Goal: Book appointment/travel/reservation

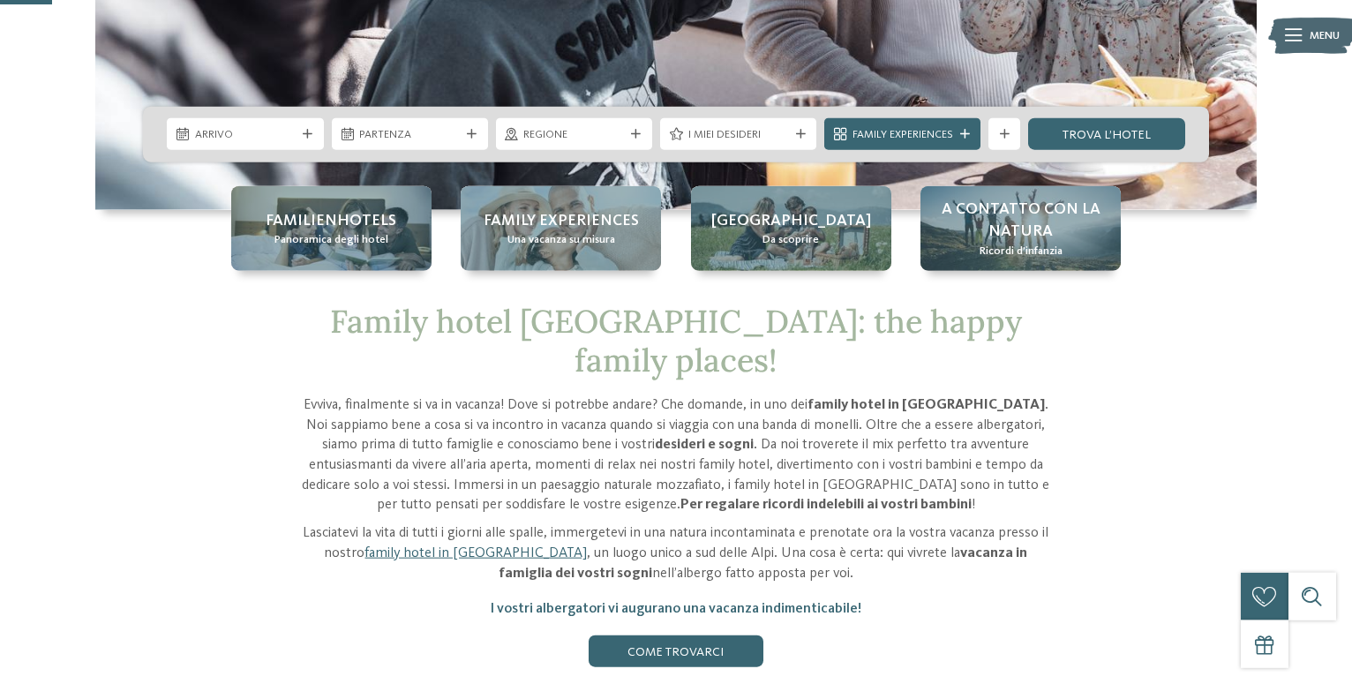
scroll to position [151, 0]
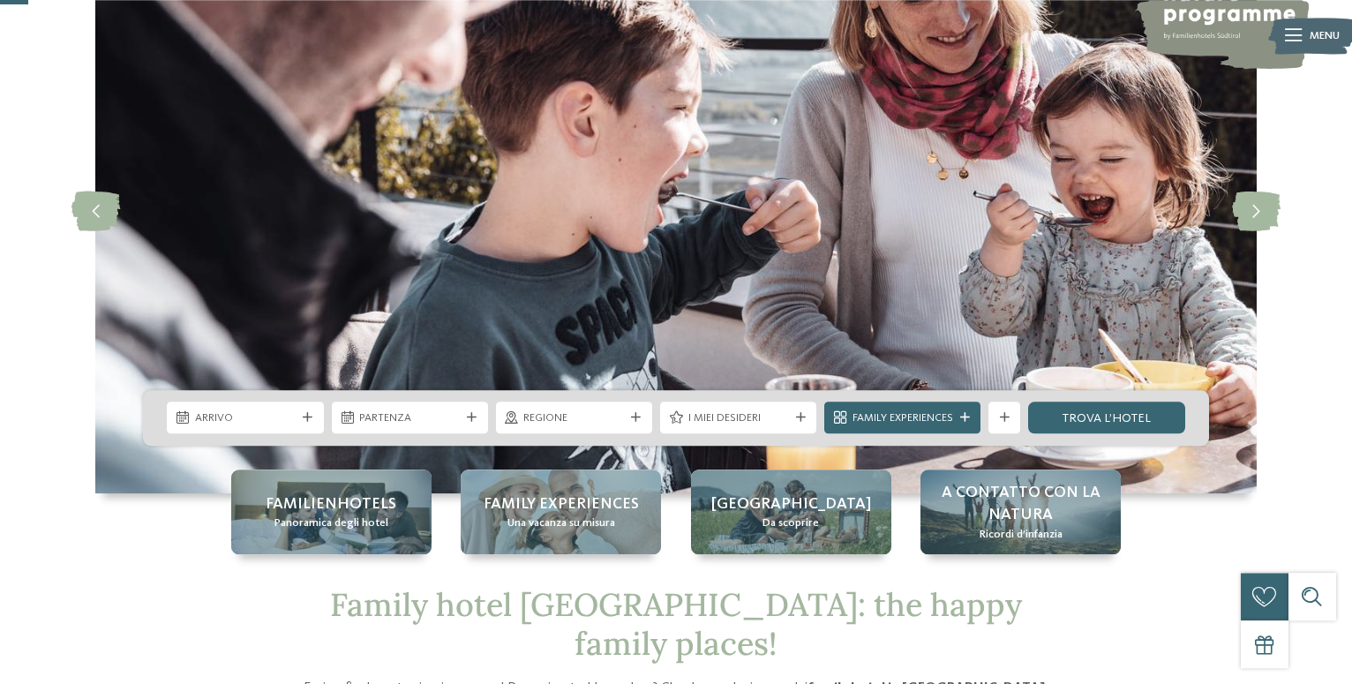
click at [894, 117] on img at bounding box center [675, 211] width 1161 height 565
click at [305, 415] on icon at bounding box center [308, 418] width 10 height 10
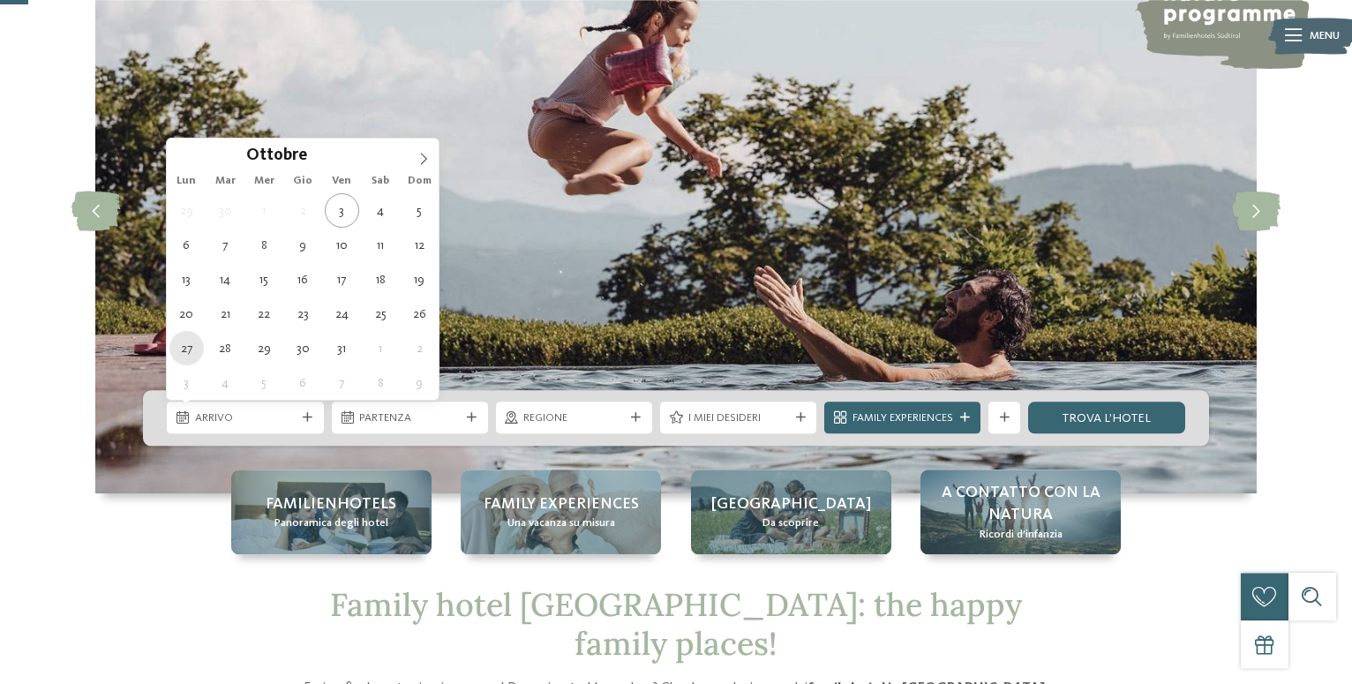
type div "[DATE]"
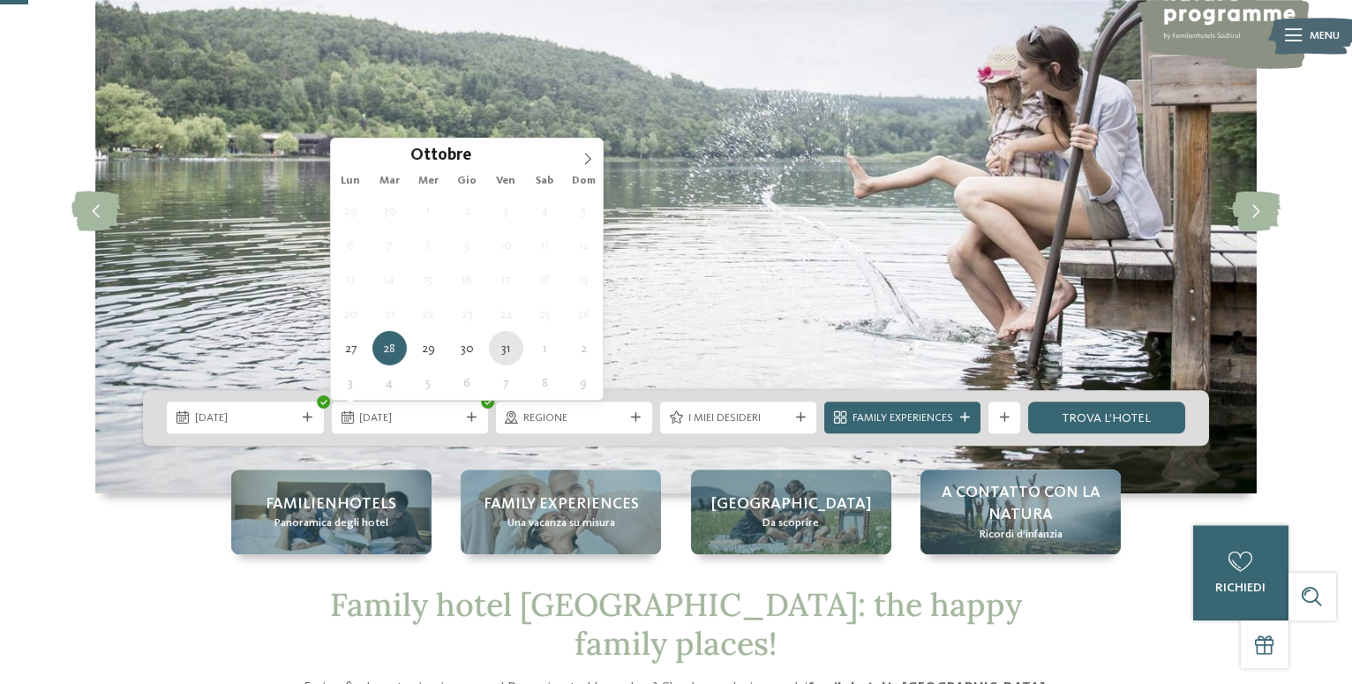
type div "[DATE]"
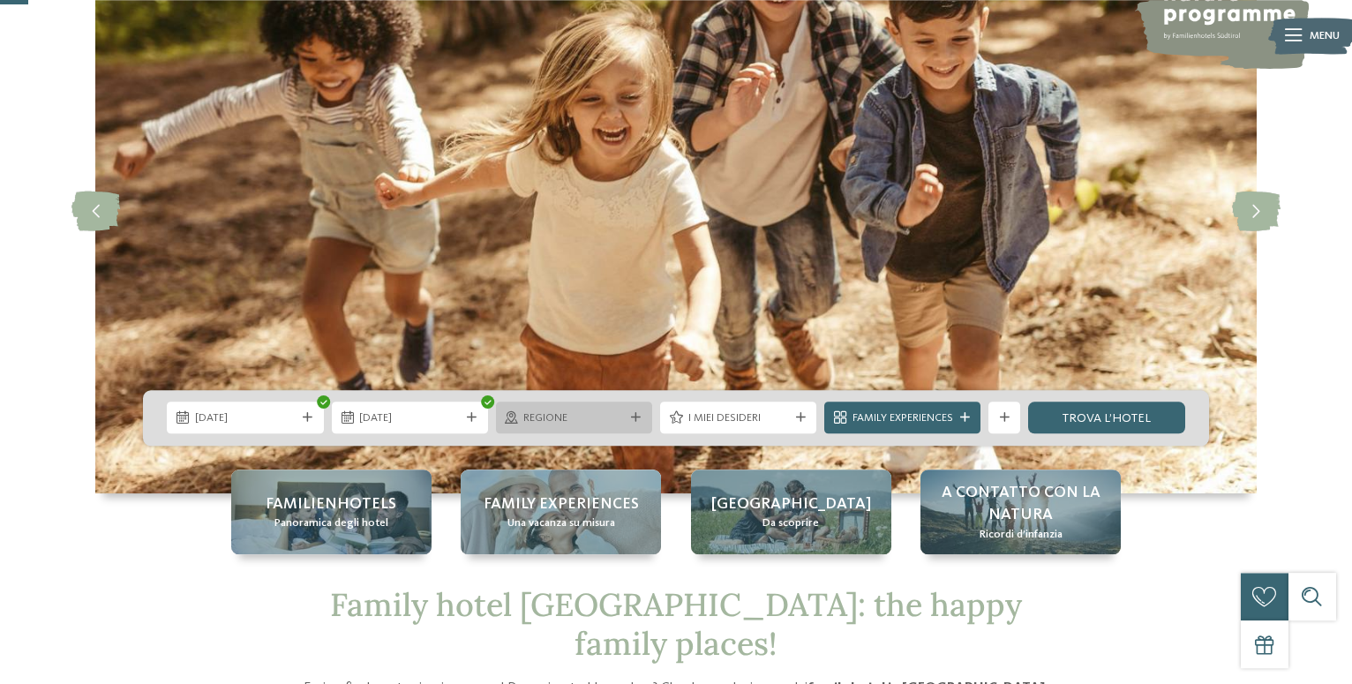
click at [566, 423] on span "Regione" at bounding box center [573, 418] width 101 height 16
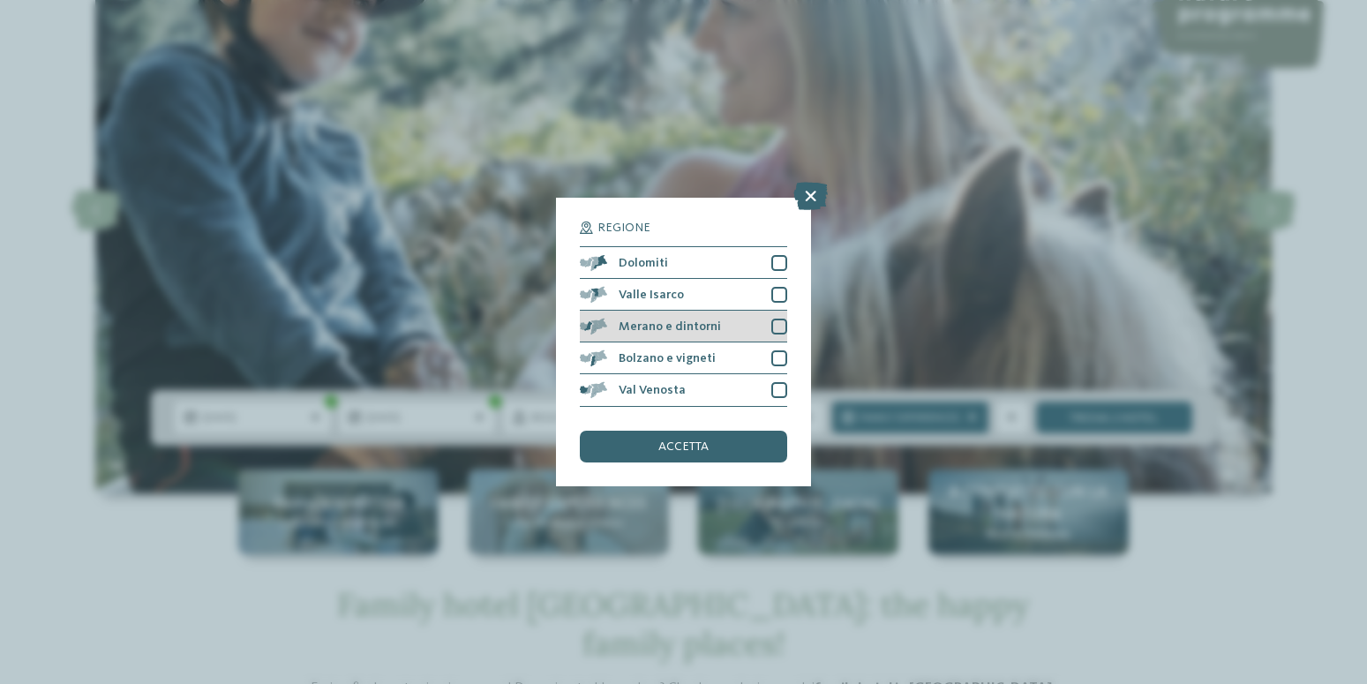
click at [777, 322] on div at bounding box center [779, 327] width 16 height 16
click at [779, 353] on div at bounding box center [779, 358] width 16 height 16
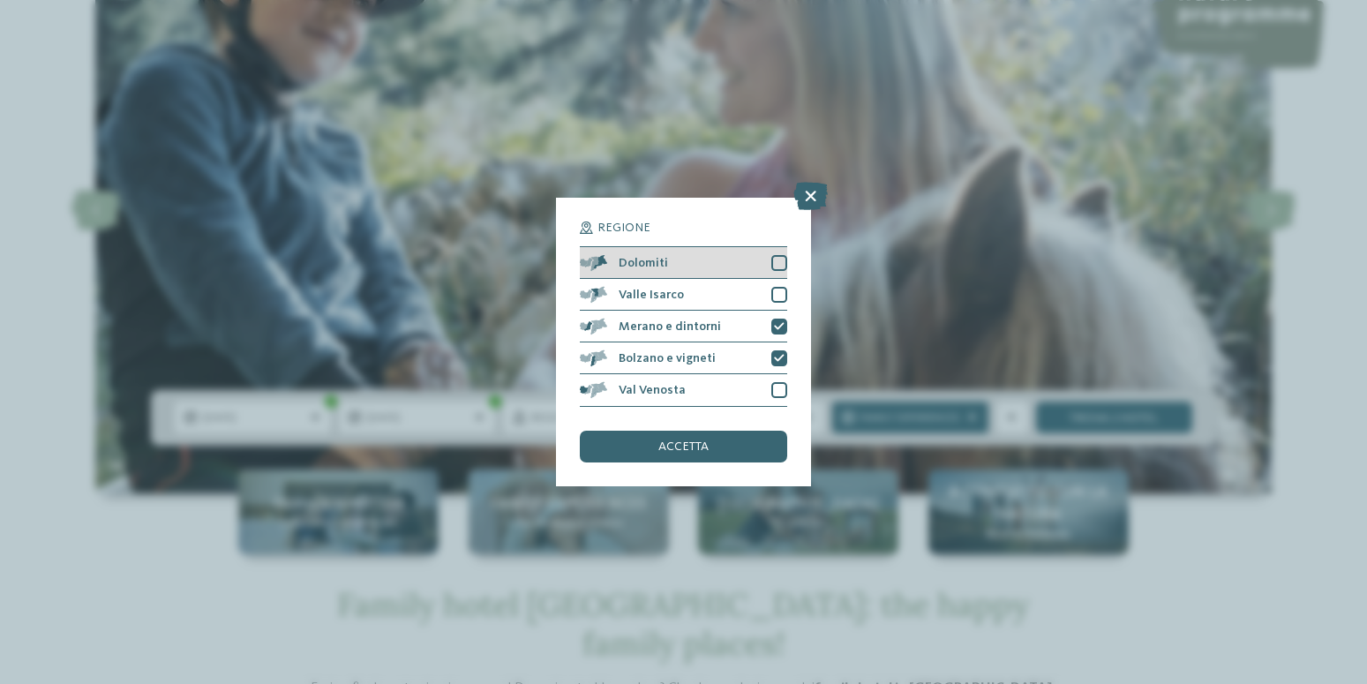
click at [775, 264] on div at bounding box center [779, 263] width 16 height 16
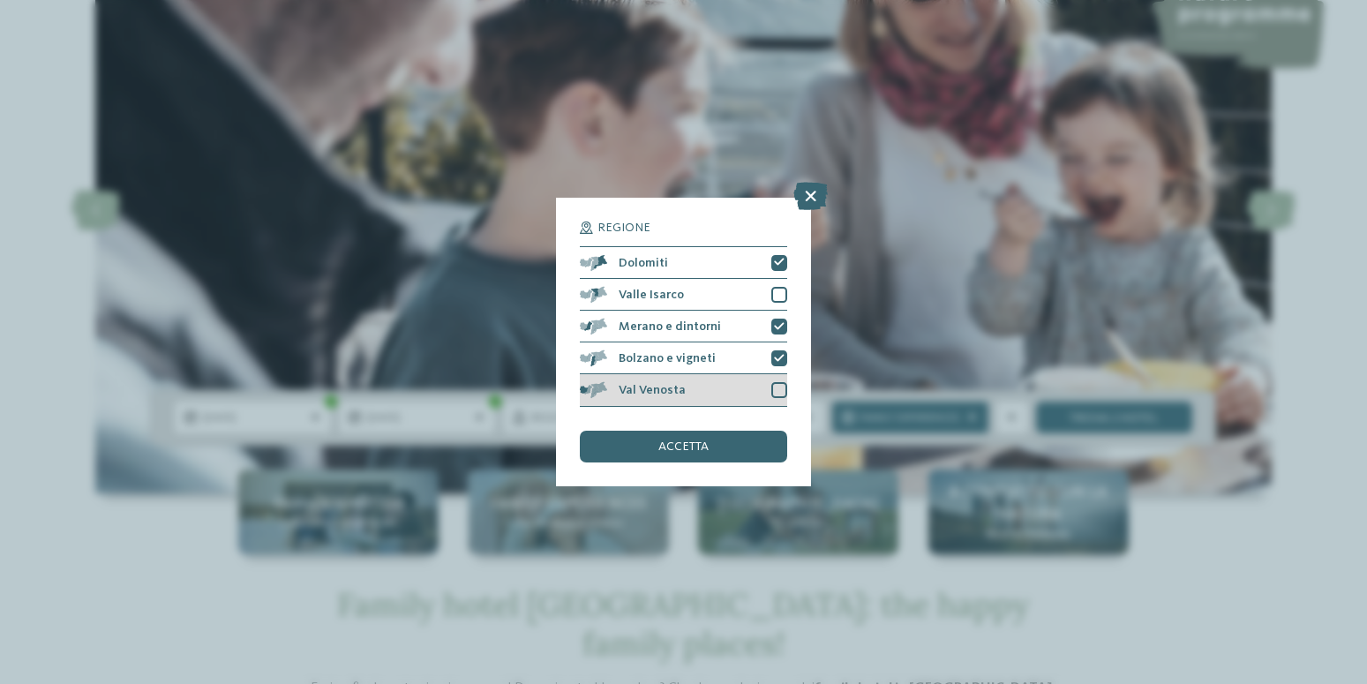
click at [779, 389] on div at bounding box center [779, 390] width 16 height 16
click at [731, 436] on div "accetta" at bounding box center [683, 447] width 206 height 32
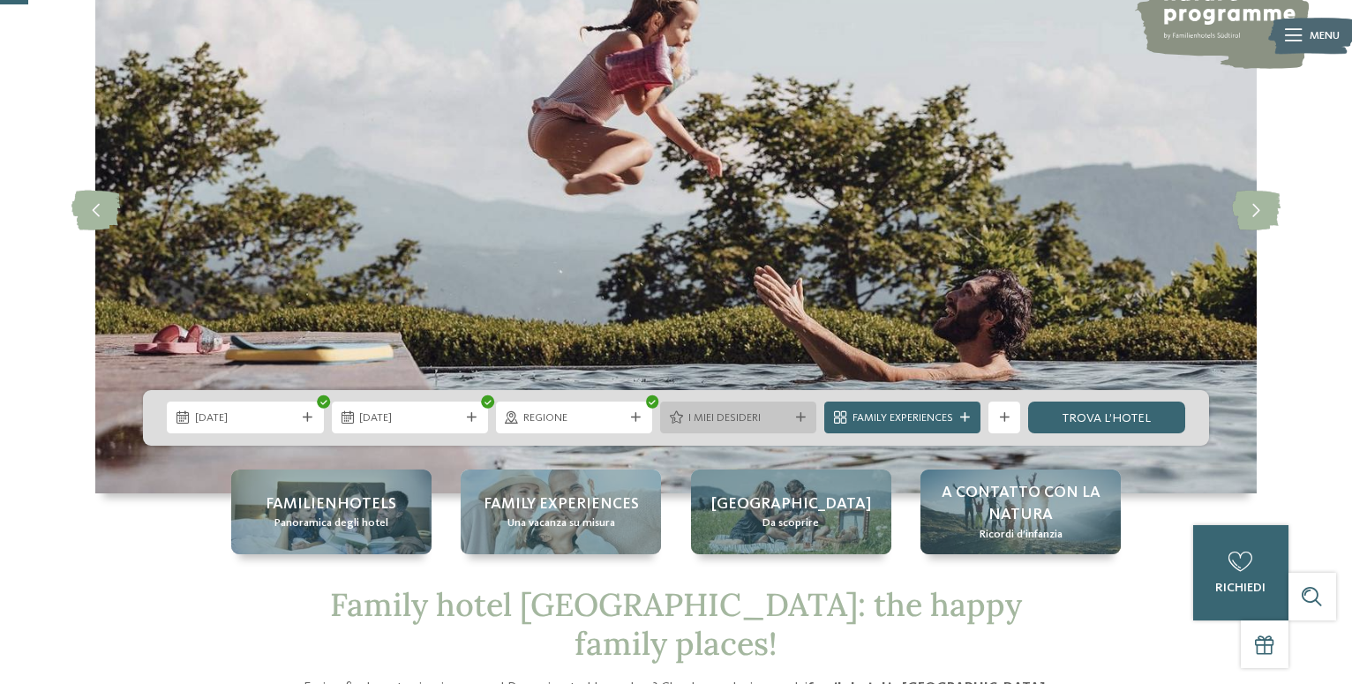
click at [776, 417] on span "I miei desideri" at bounding box center [738, 418] width 101 height 16
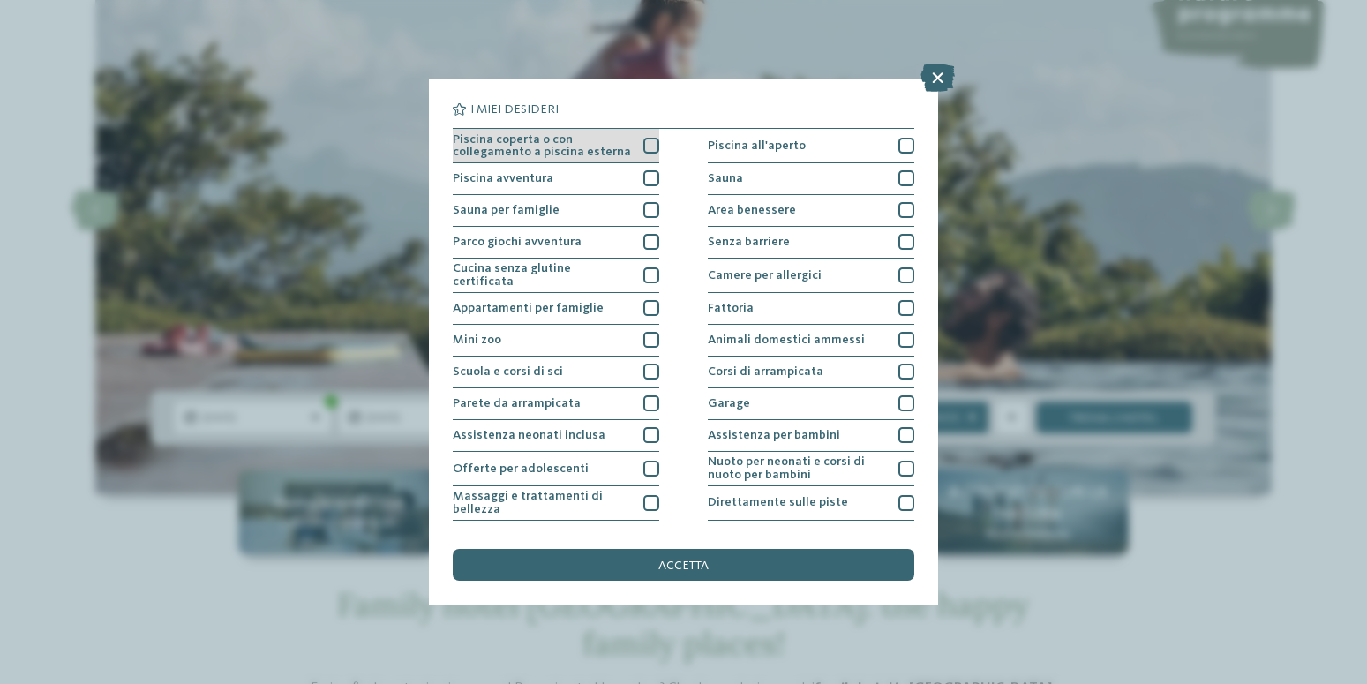
click at [648, 142] on div at bounding box center [651, 146] width 16 height 16
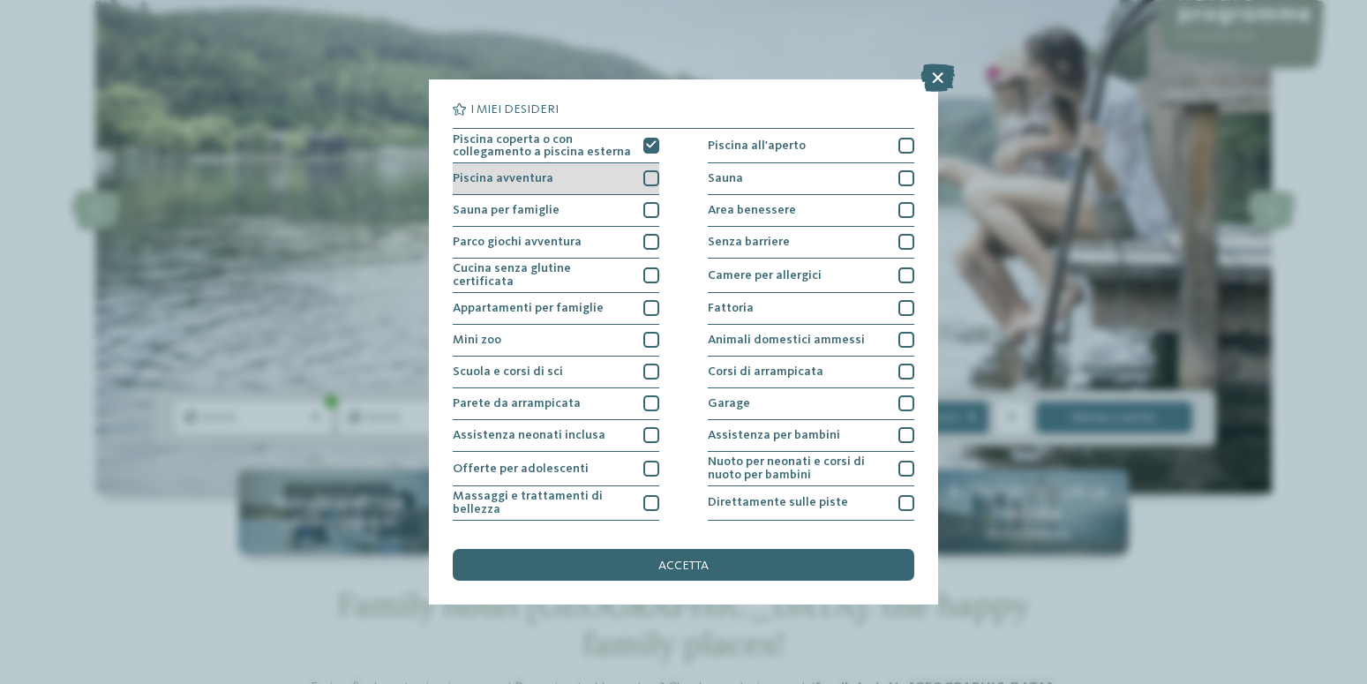
click at [645, 177] on div at bounding box center [651, 178] width 16 height 16
click at [648, 209] on div at bounding box center [651, 210] width 16 height 16
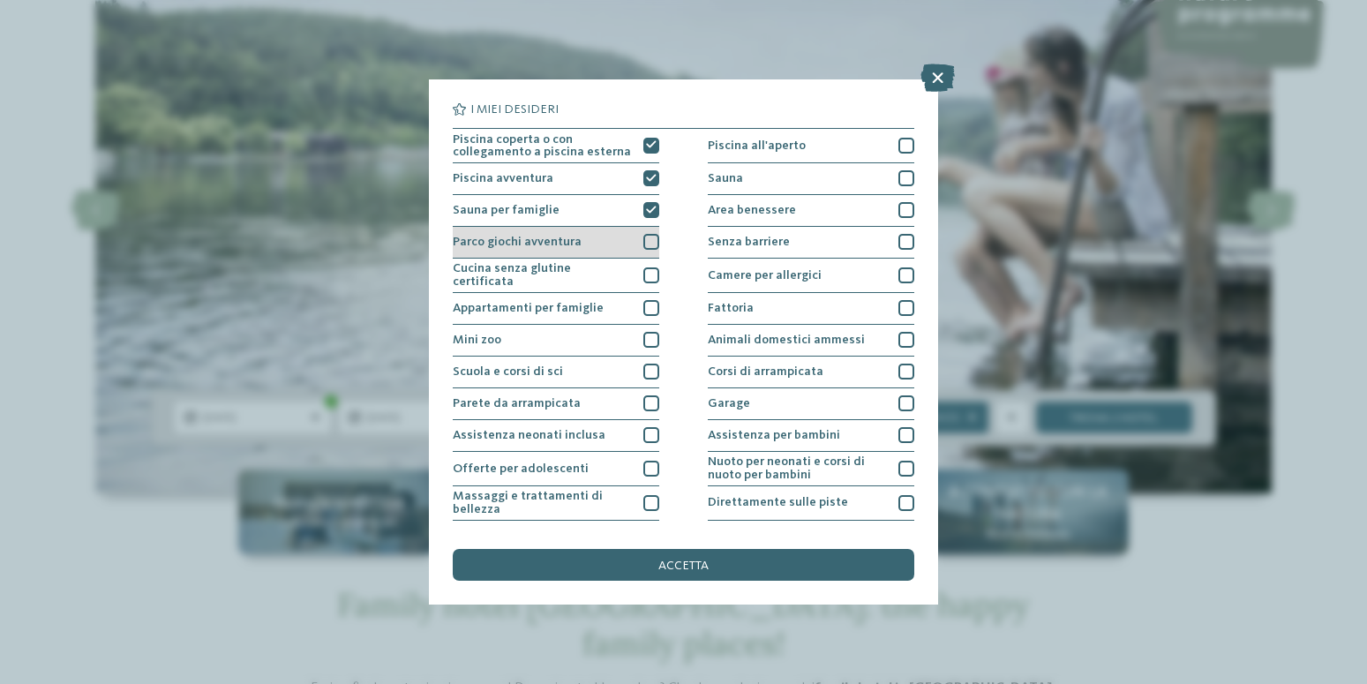
click at [648, 240] on div at bounding box center [651, 242] width 16 height 16
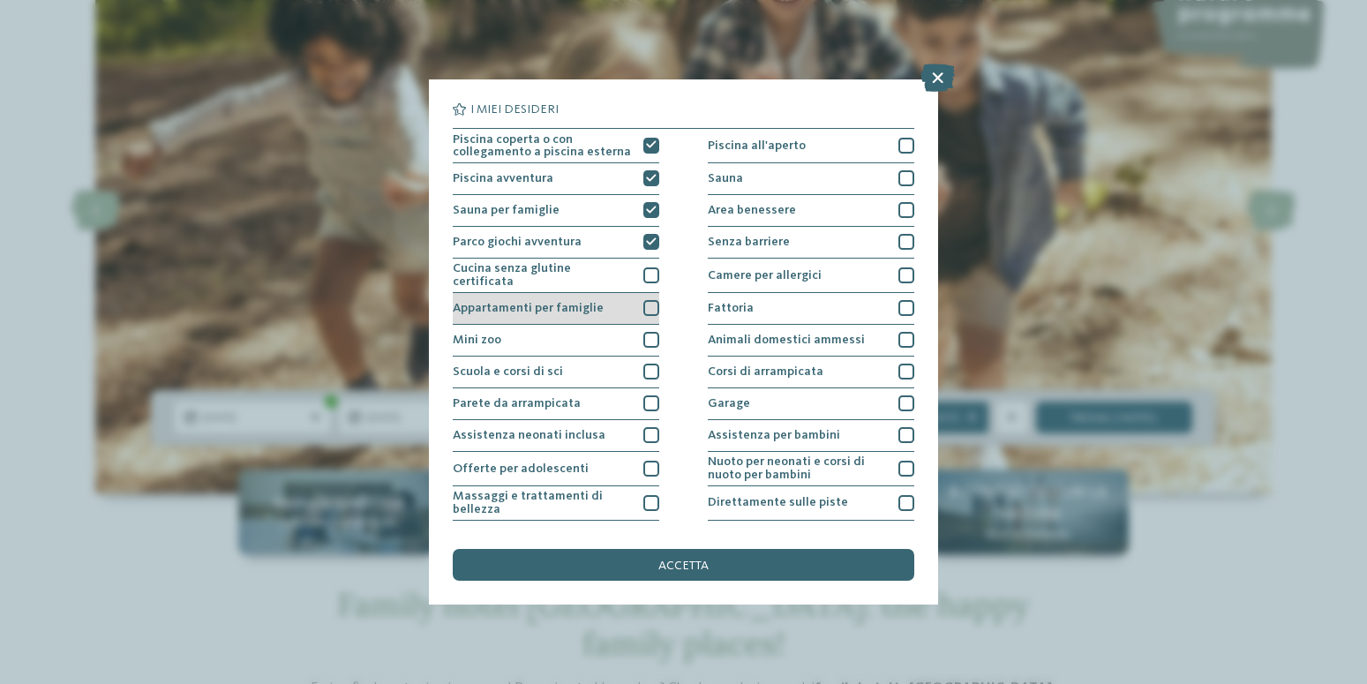
click at [644, 308] on div at bounding box center [651, 308] width 16 height 16
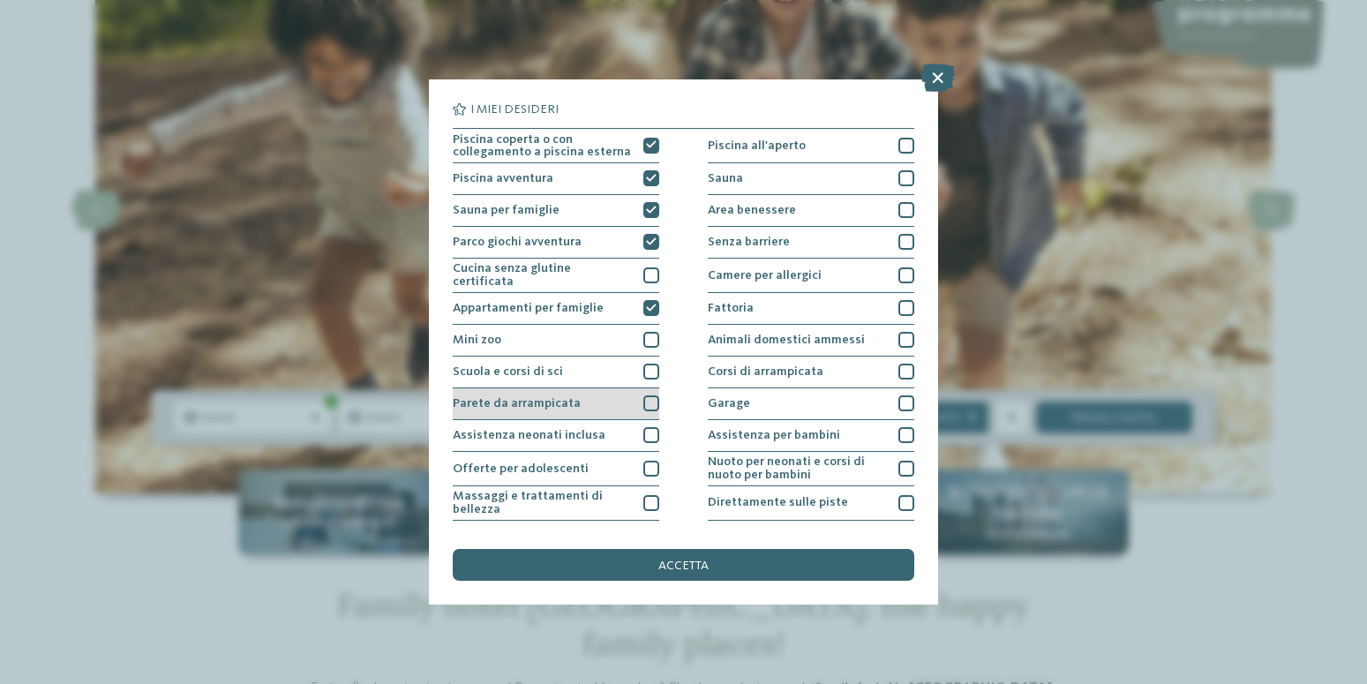
click at [648, 392] on div "Parete da arrampicata" at bounding box center [556, 404] width 206 height 32
click at [649, 402] on icon at bounding box center [651, 404] width 11 height 10
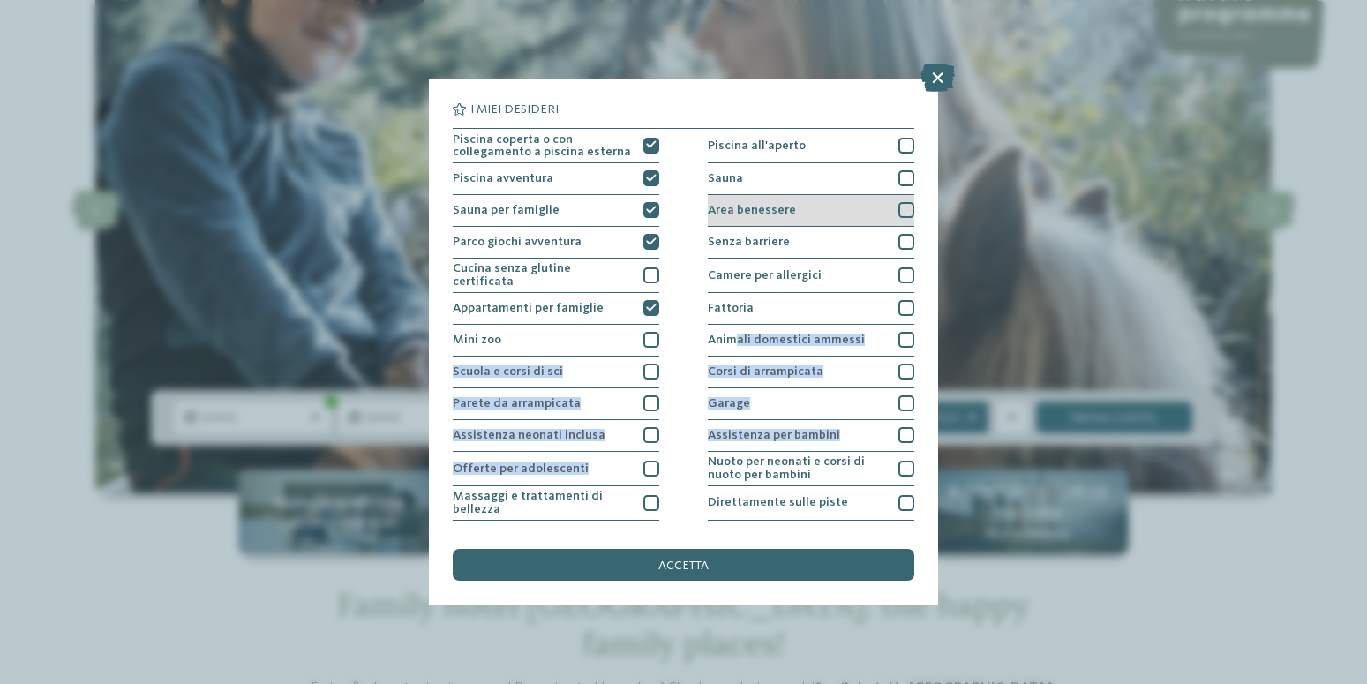
drag, startPoint x: 657, startPoint y: 476, endPoint x: 768, endPoint y: 213, distance: 285.9
click at [768, 213] on div "Piscina coperta o con collegamento a piscina esterna Piscina all'aperto Piscina…" at bounding box center [683, 403] width 461 height 551
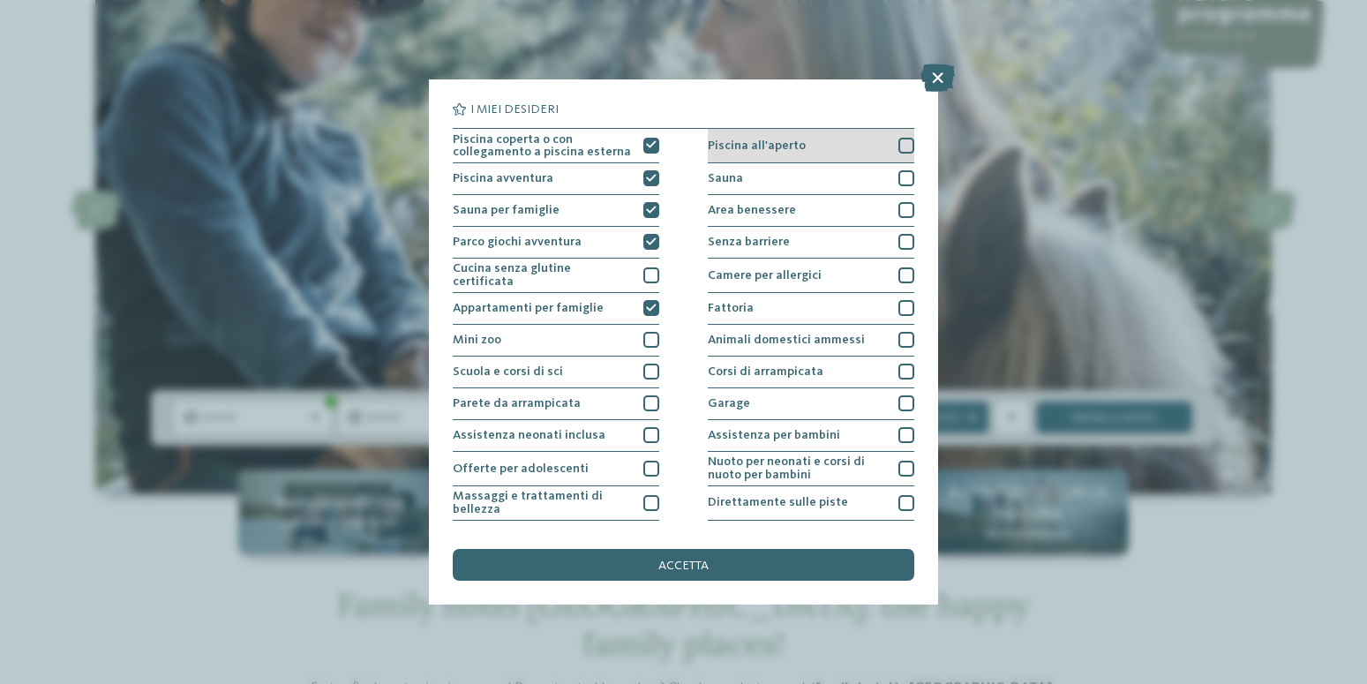
click at [898, 139] on div at bounding box center [906, 146] width 16 height 16
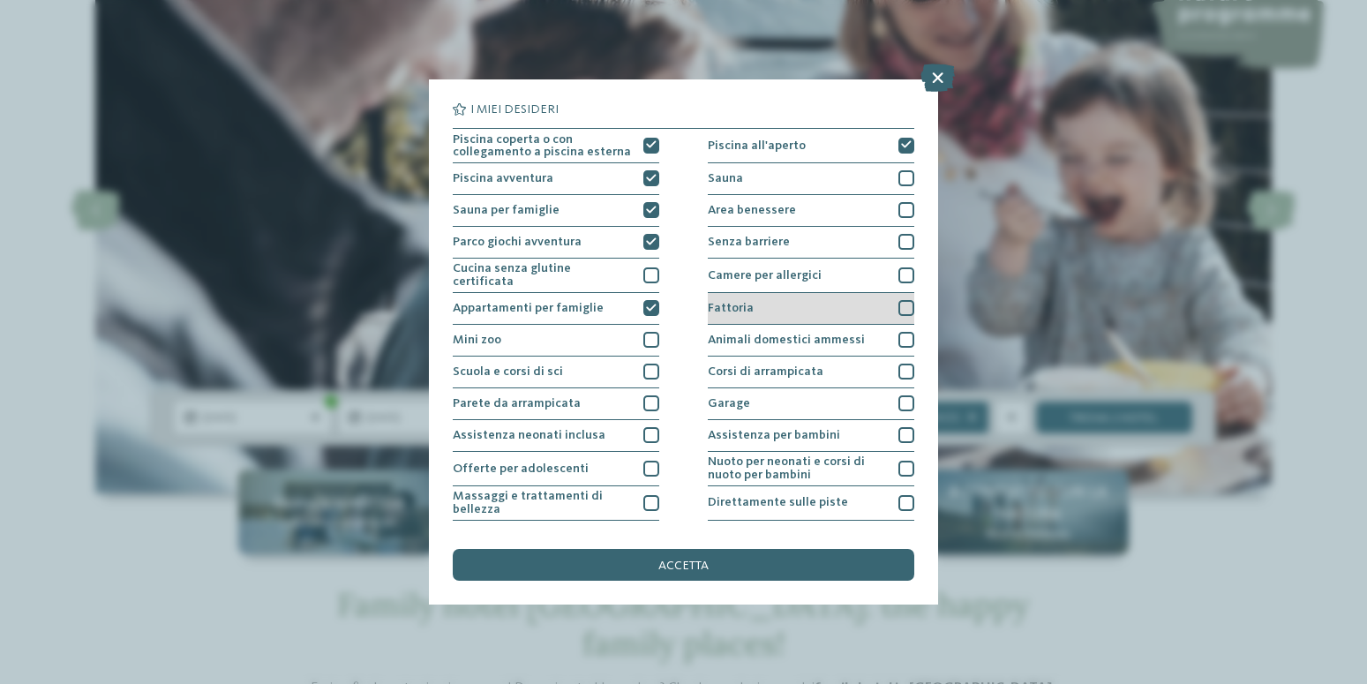
click at [903, 306] on div at bounding box center [906, 308] width 16 height 16
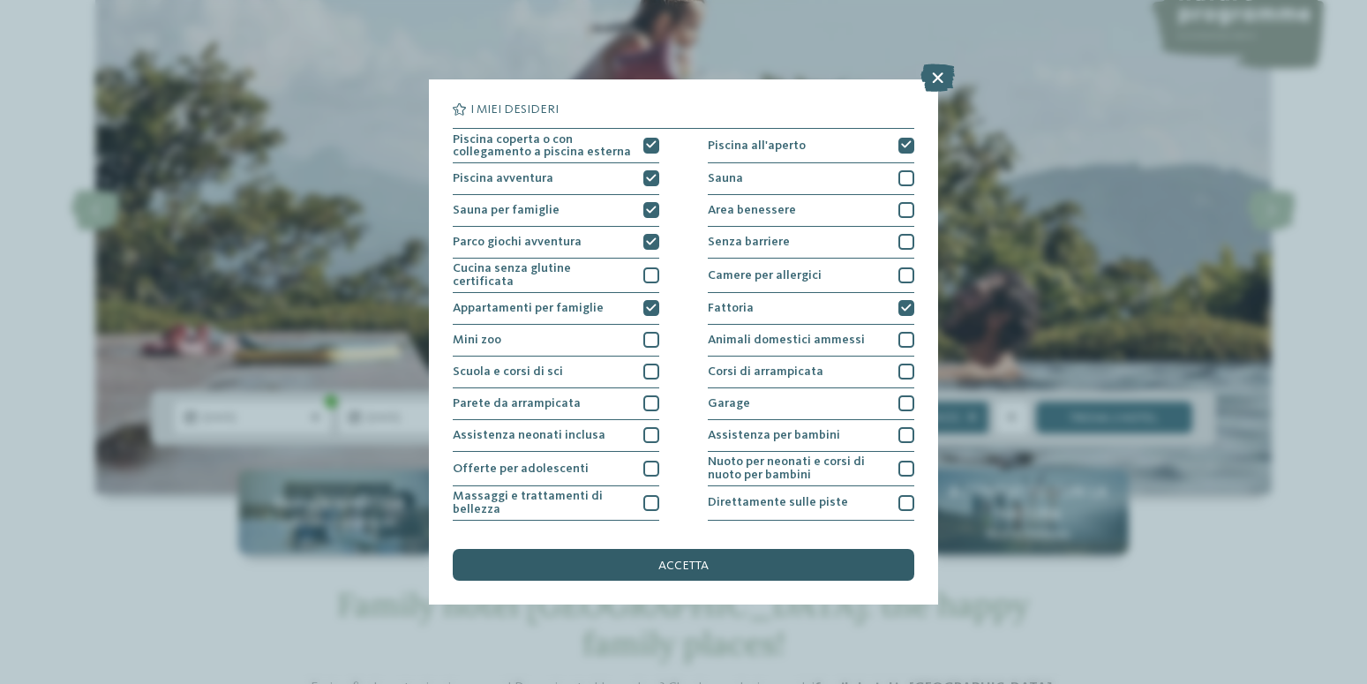
click at [821, 561] on div "accetta" at bounding box center [683, 565] width 461 height 32
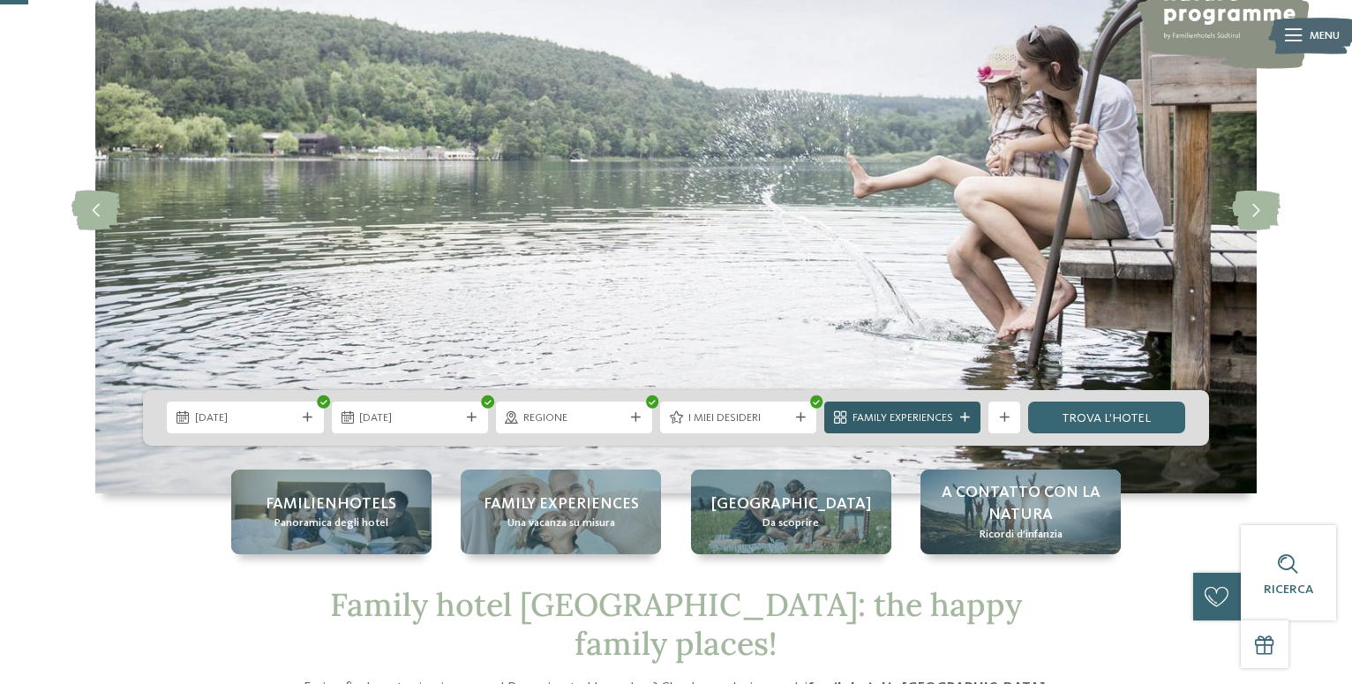
click at [956, 425] on div "Family Experiences" at bounding box center [902, 417] width 109 height 17
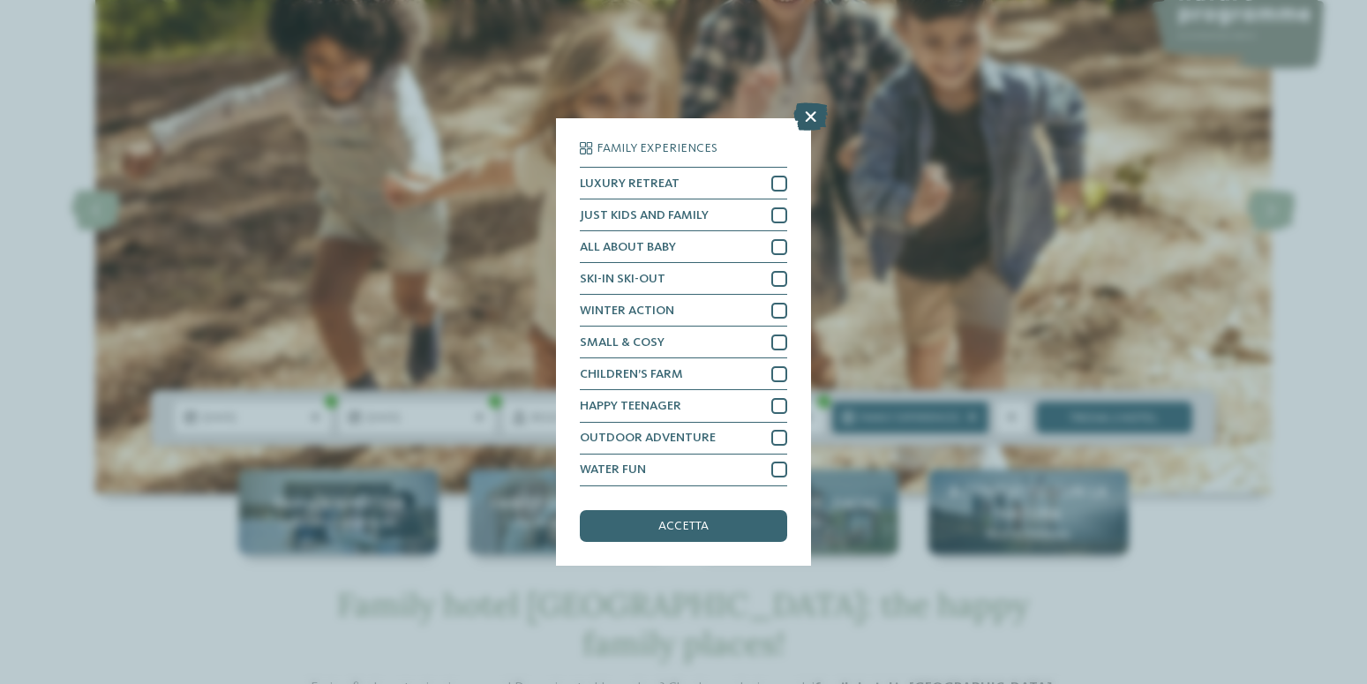
click at [807, 116] on icon at bounding box center [810, 117] width 34 height 28
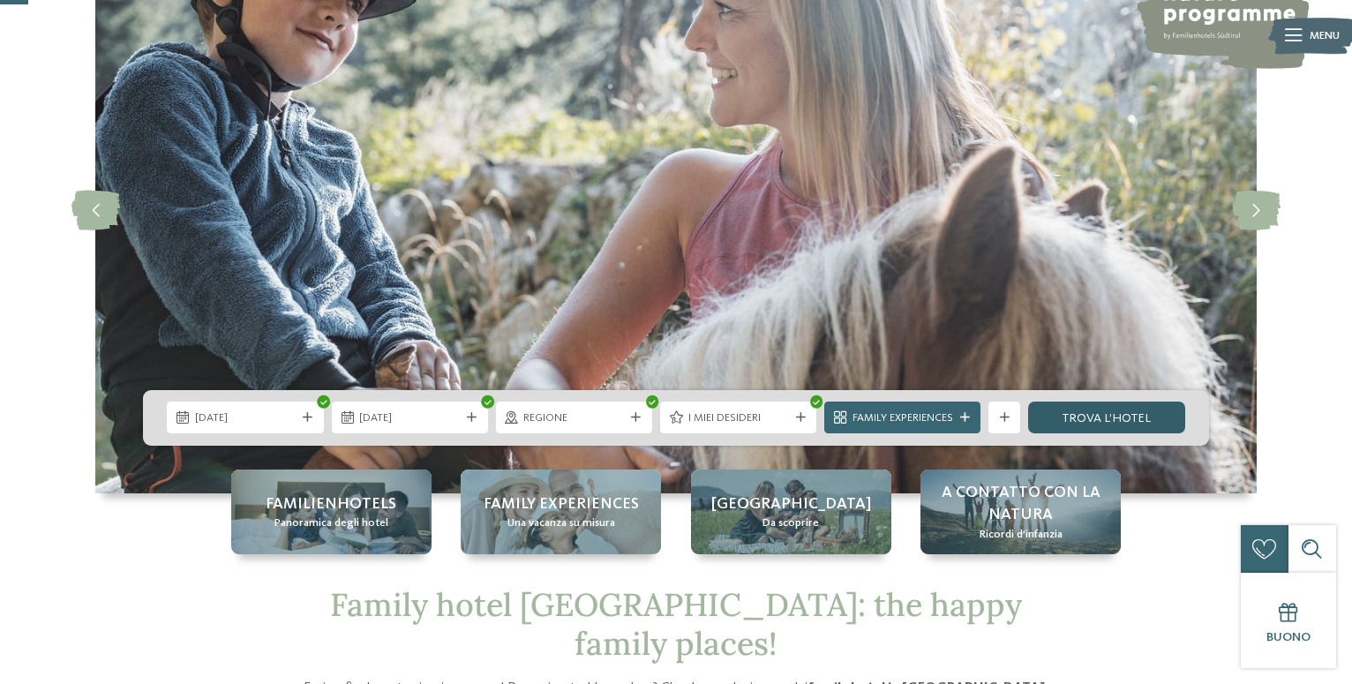
click at [1114, 423] on link "trova l’hotel" at bounding box center [1106, 417] width 156 height 32
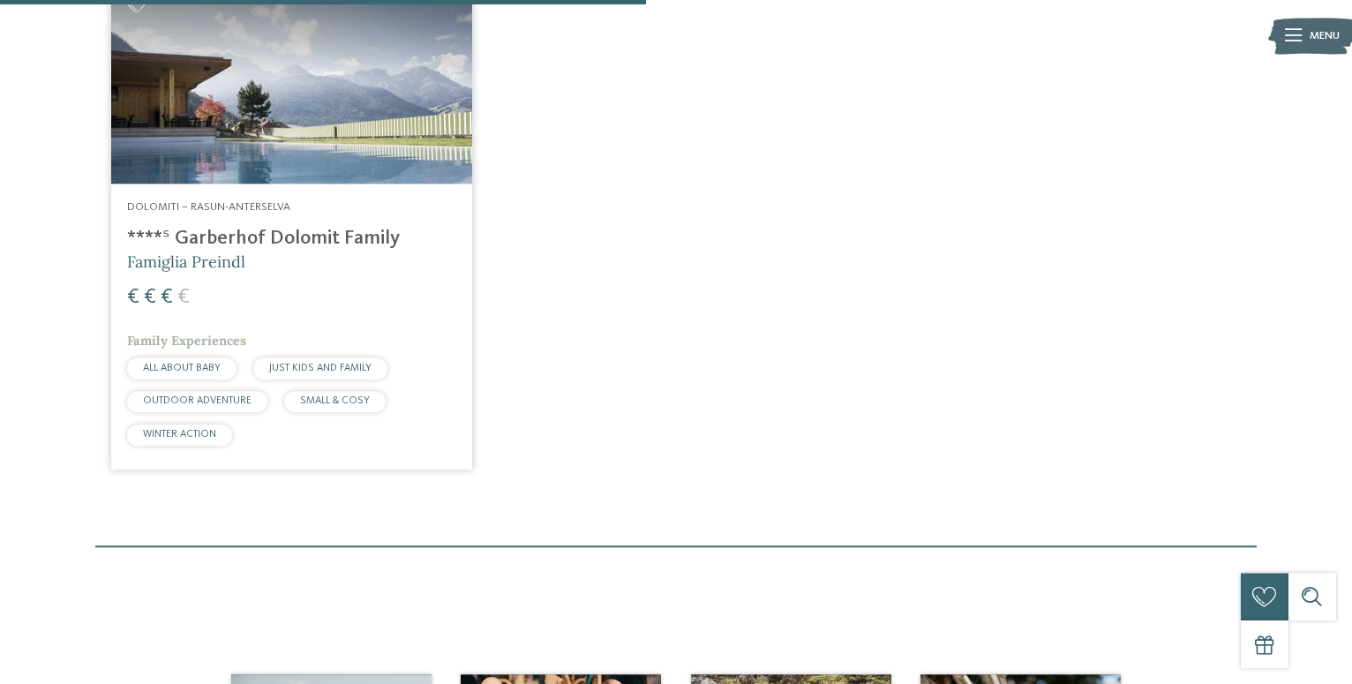
scroll to position [643, 0]
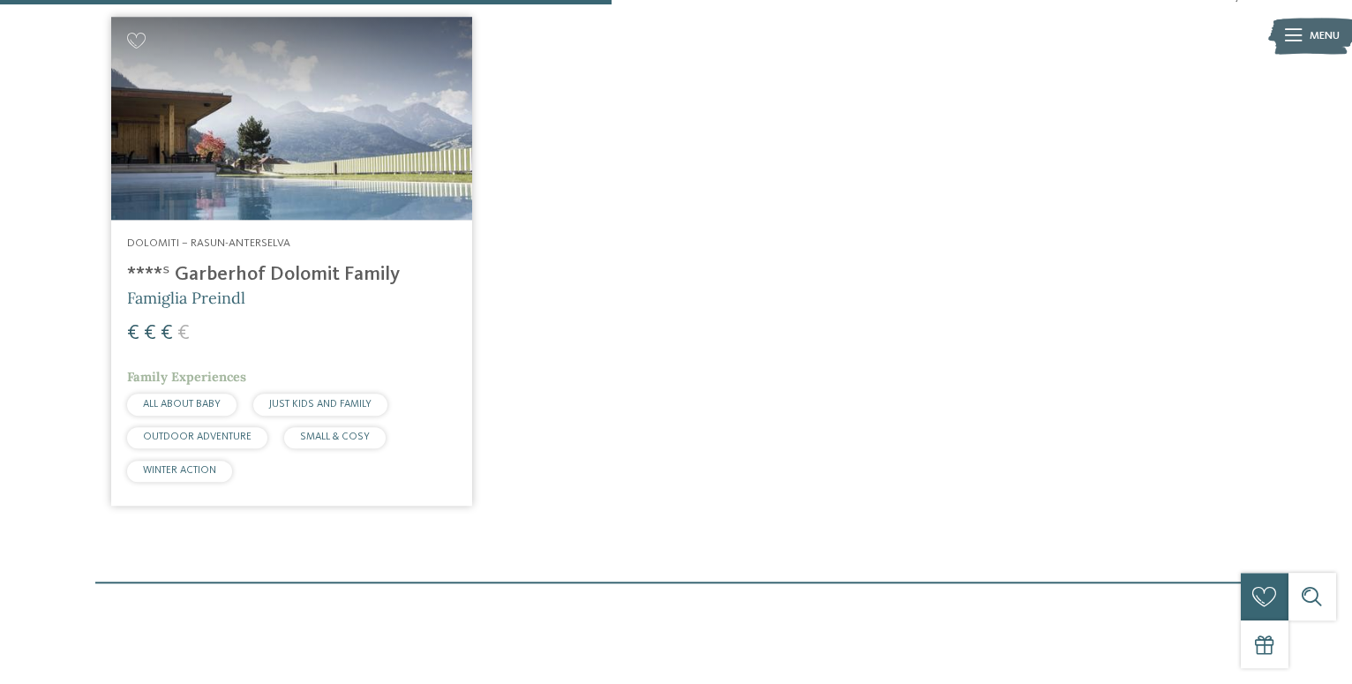
click at [338, 136] on img at bounding box center [291, 118] width 360 height 203
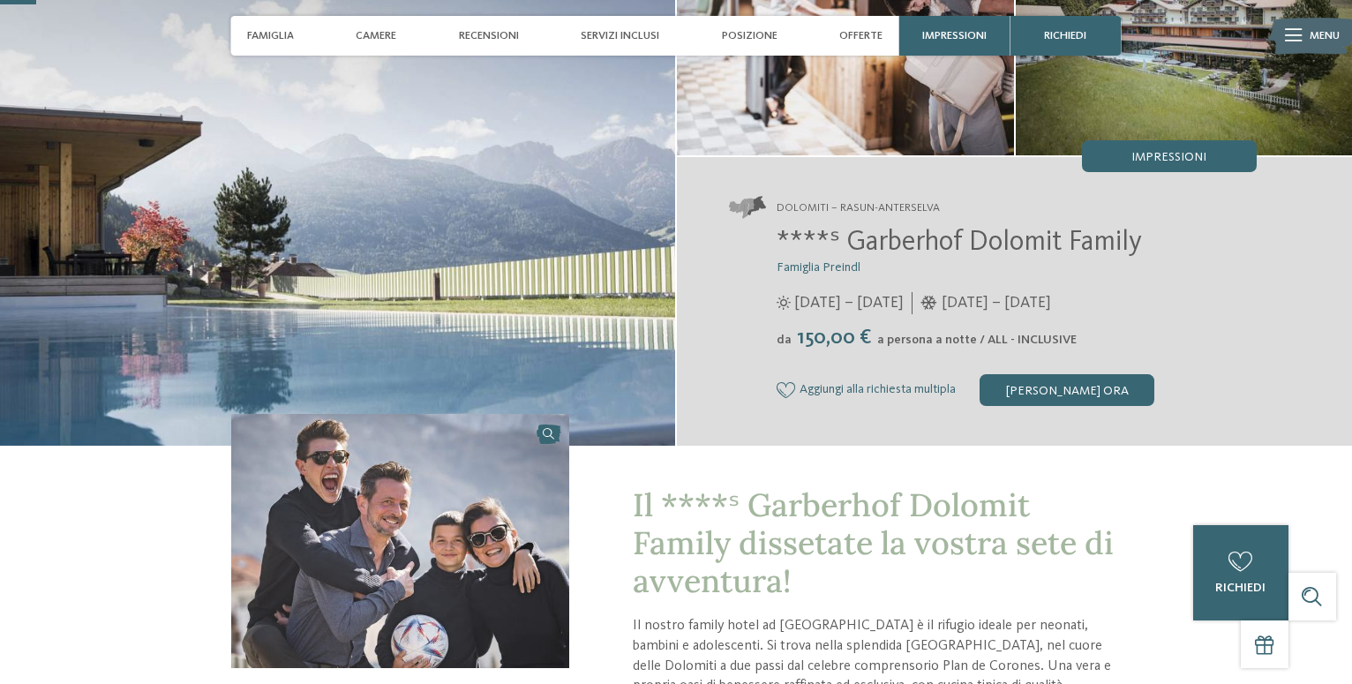
scroll to position [167, 0]
